Goal: Task Accomplishment & Management: Use online tool/utility

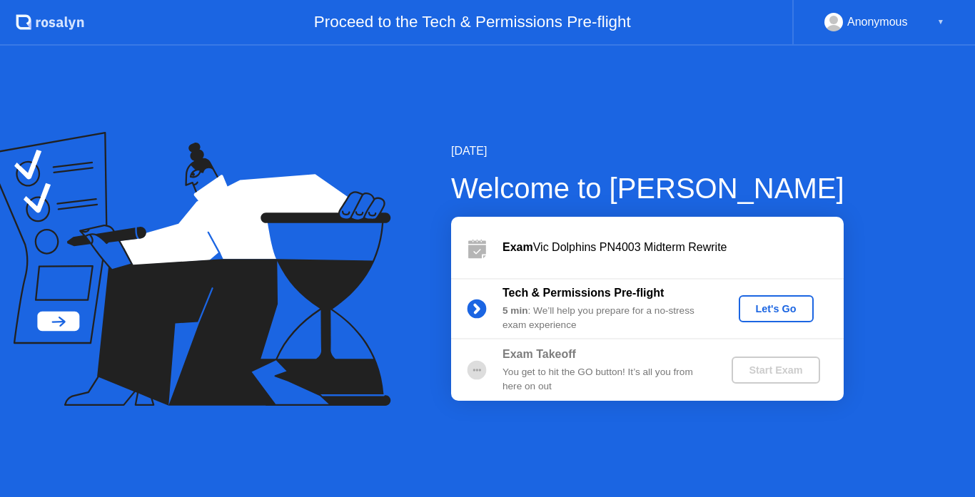
click at [774, 309] on div "Let's Go" at bounding box center [776, 308] width 64 height 11
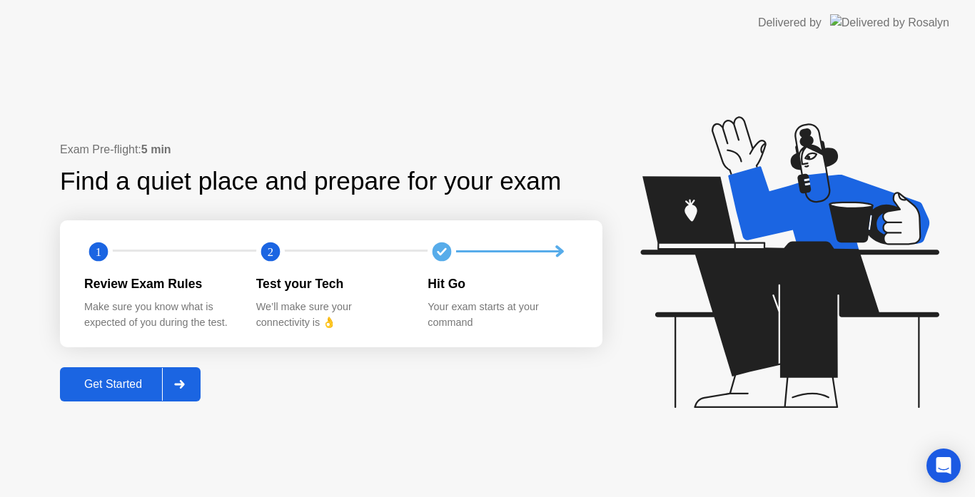
click at [180, 384] on icon at bounding box center [179, 384] width 10 height 9
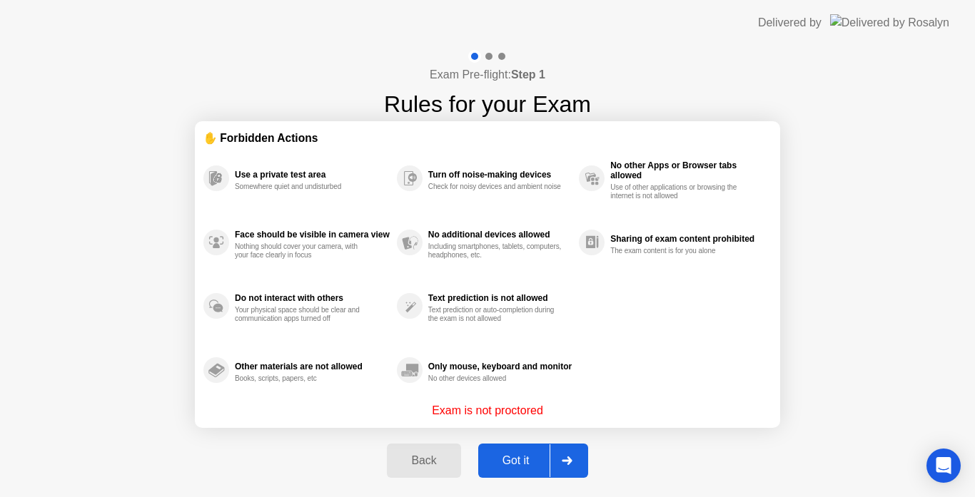
click at [579, 455] on div at bounding box center [566, 461] width 34 height 33
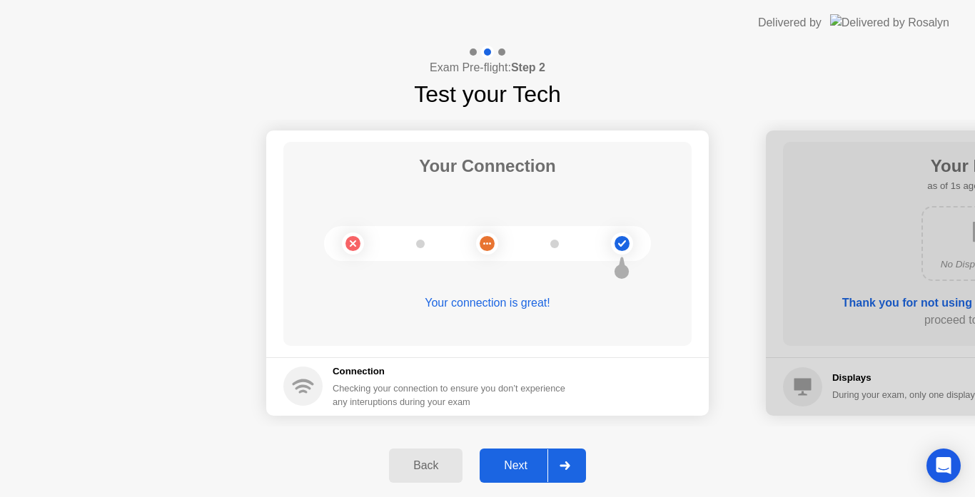
click at [579, 455] on div at bounding box center [564, 466] width 34 height 33
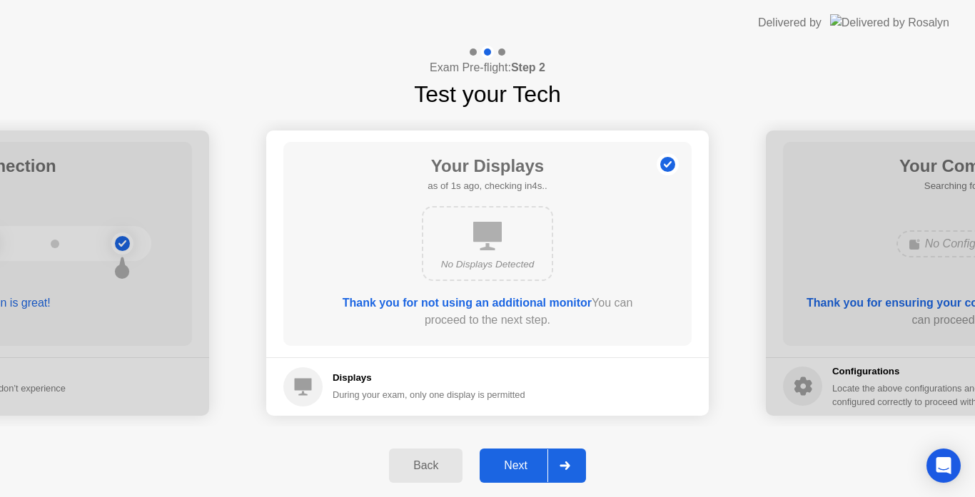
click at [579, 455] on div at bounding box center [564, 466] width 34 height 33
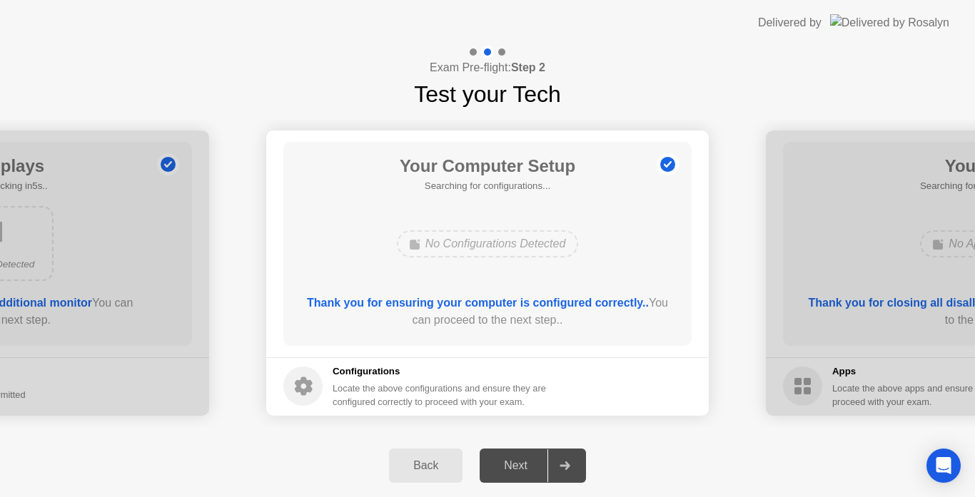
click at [625, 266] on div "Your Computer Setup Searching for configurations... No Configurations Detected …" at bounding box center [487, 244] width 408 height 204
click at [570, 448] on div "Back Next" at bounding box center [487, 466] width 975 height 63
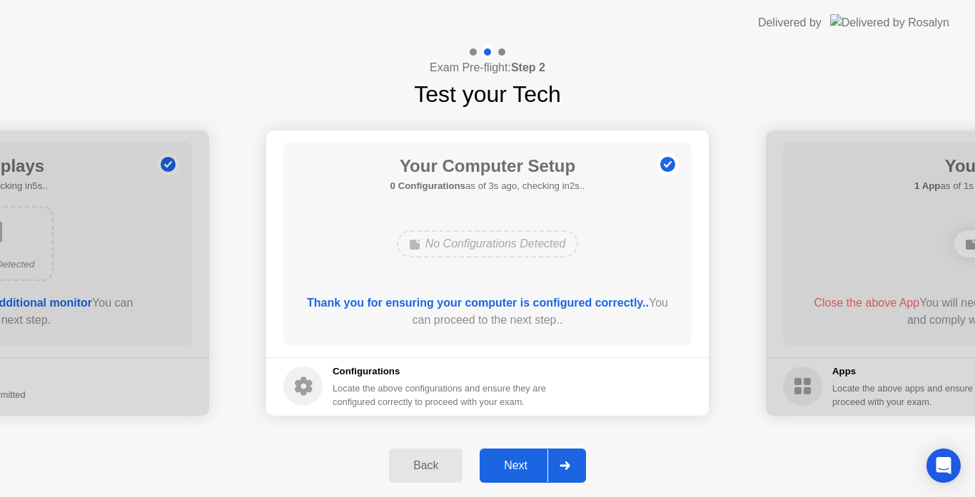
click at [569, 460] on div at bounding box center [564, 466] width 34 height 33
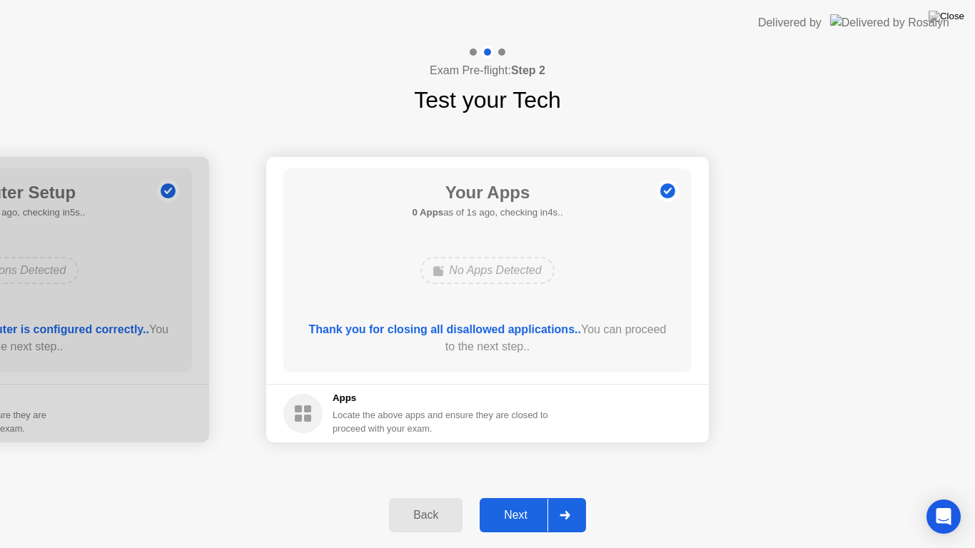
click at [578, 497] on div at bounding box center [564, 515] width 34 height 33
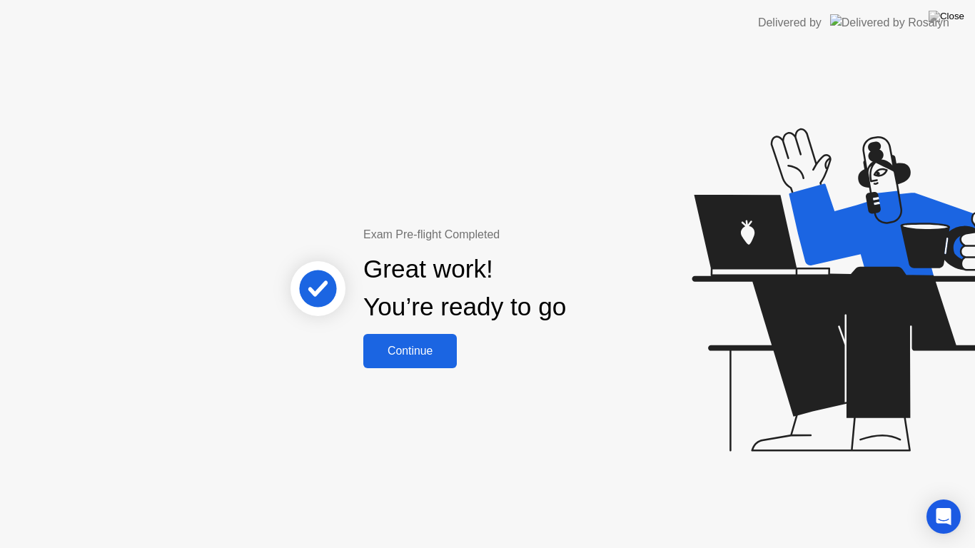
click at [417, 350] on div "Continue" at bounding box center [410, 351] width 85 height 13
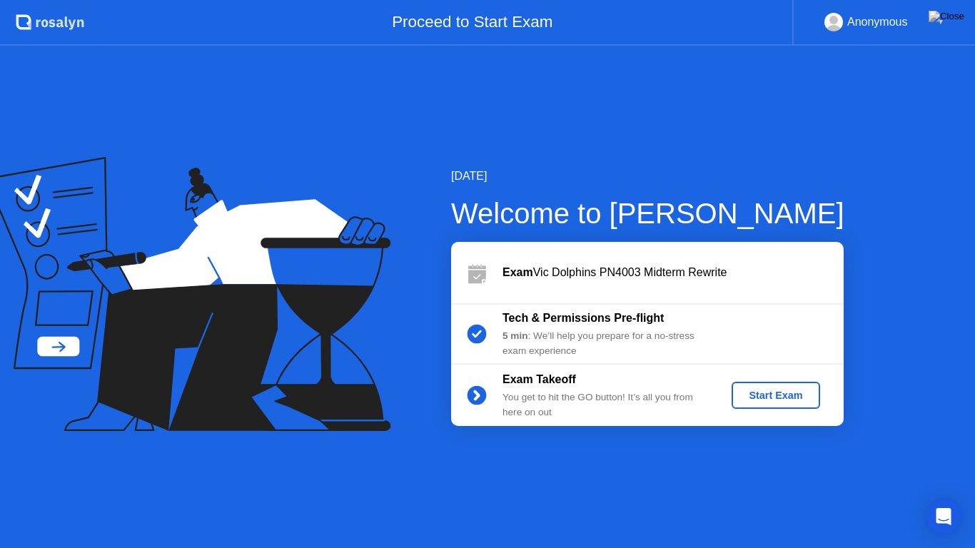
click at [797, 393] on div "Start Exam" at bounding box center [775, 395] width 76 height 11
